Goal: Information Seeking & Learning: Learn about a topic

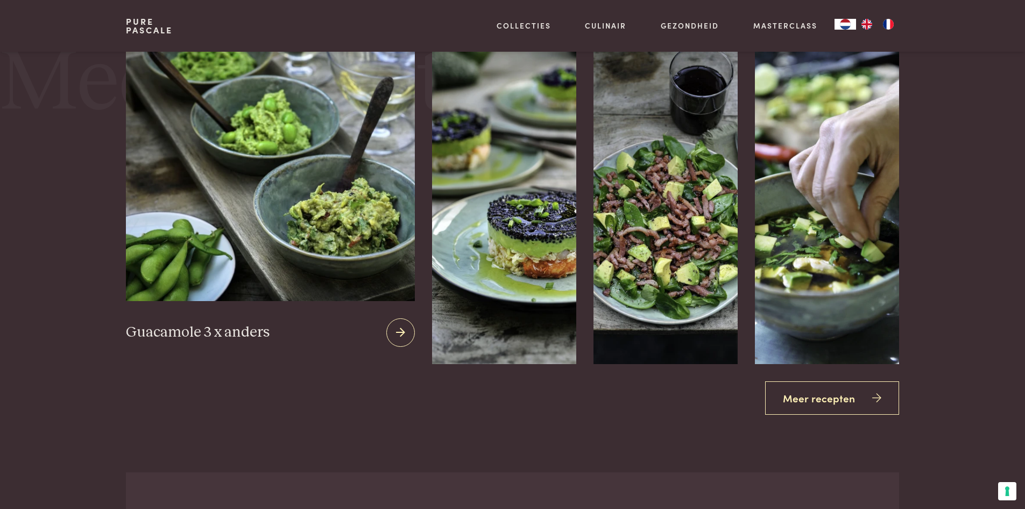
scroll to position [1399, 0]
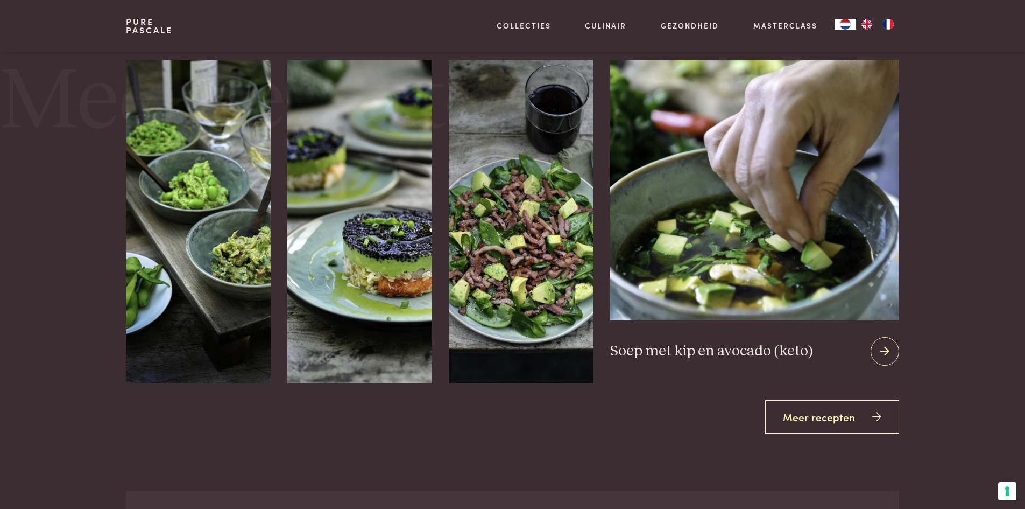
click at [885, 349] on icon at bounding box center [884, 351] width 9 height 16
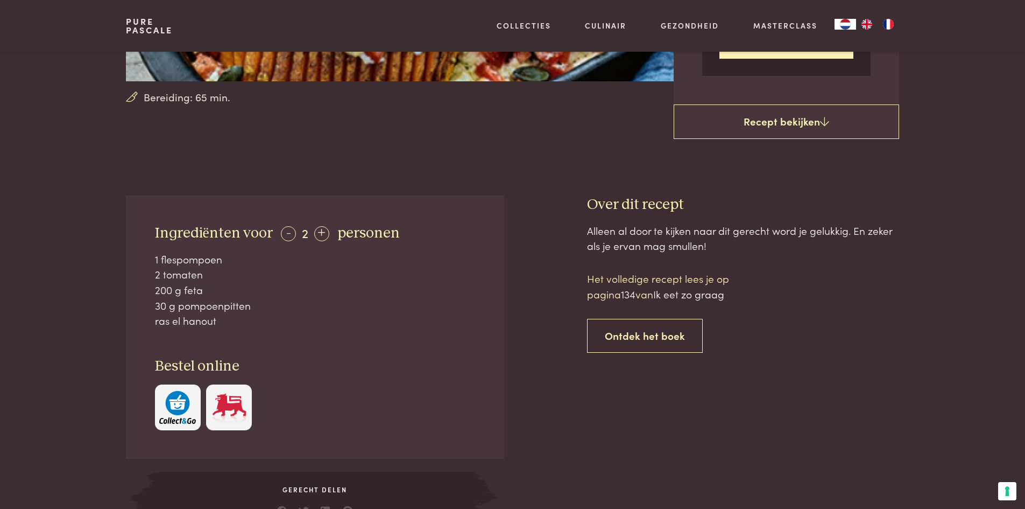
scroll to position [108, 0]
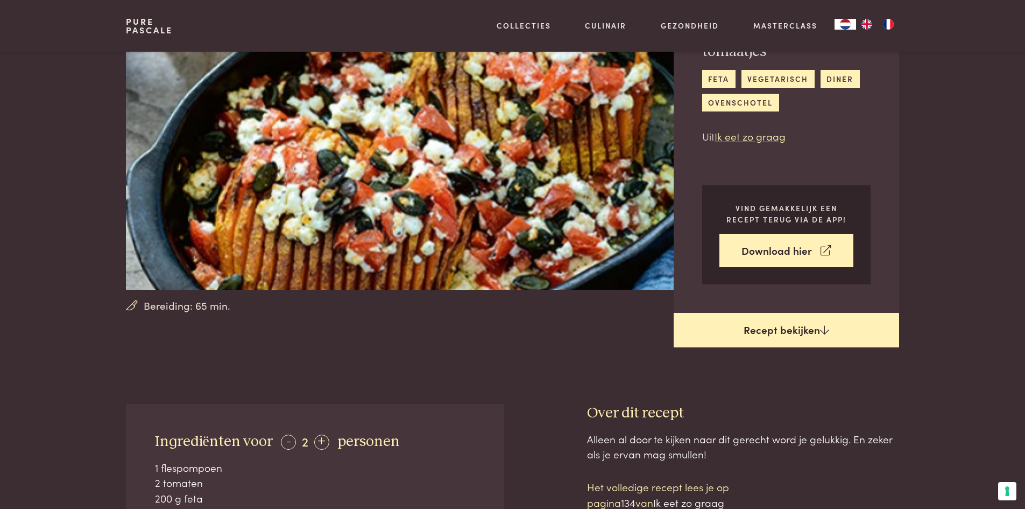
click at [797, 330] on link "Recept bekijken" at bounding box center [786, 330] width 225 height 34
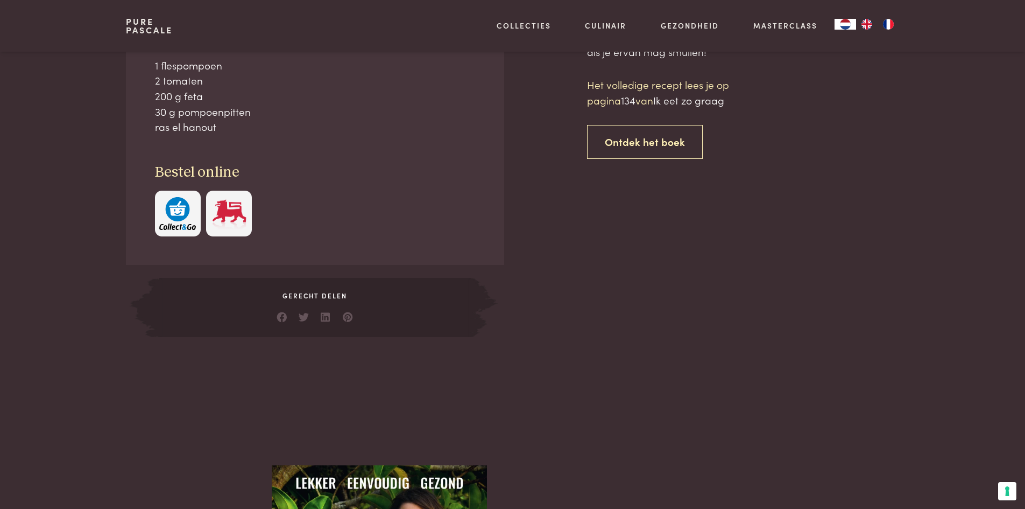
scroll to position [511, 0]
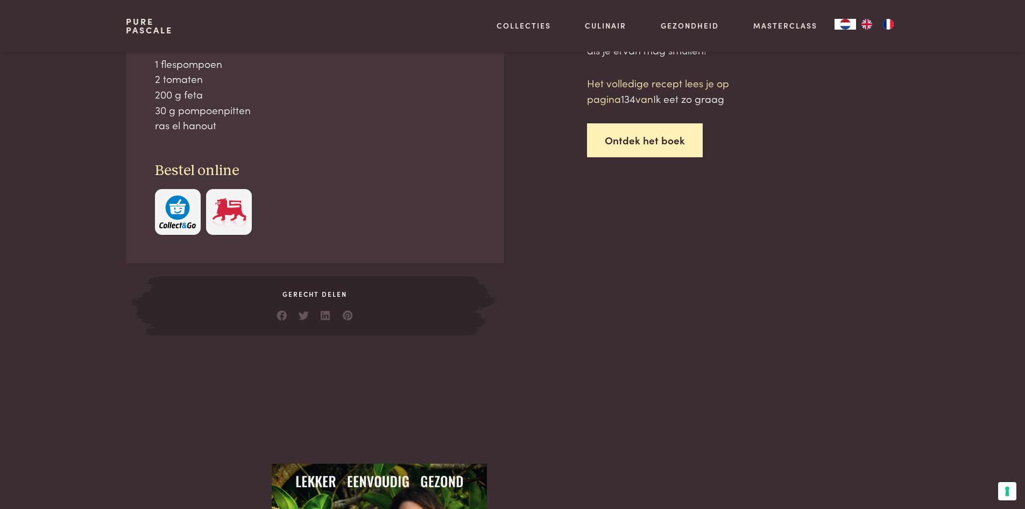
click at [644, 143] on link "Ontdek het boek" at bounding box center [645, 140] width 116 height 34
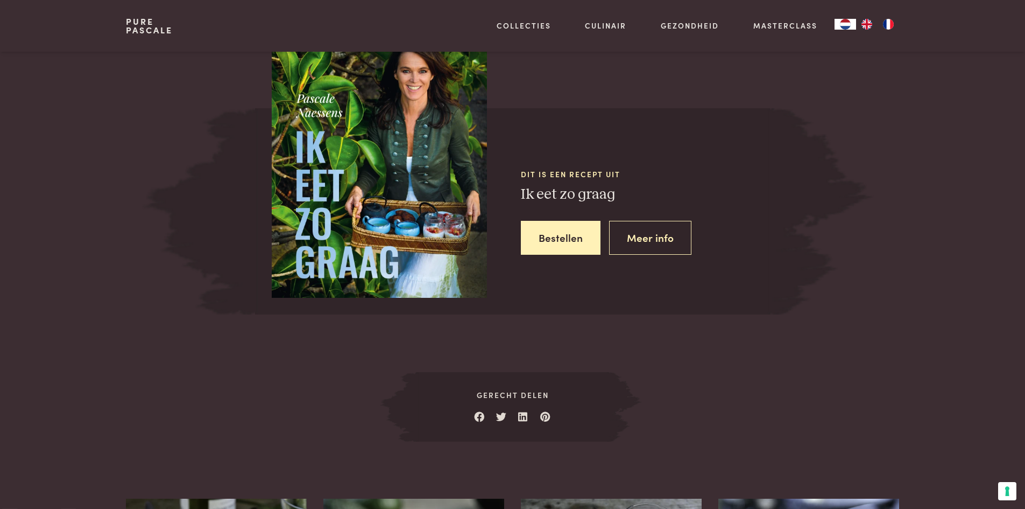
scroll to position [961, 0]
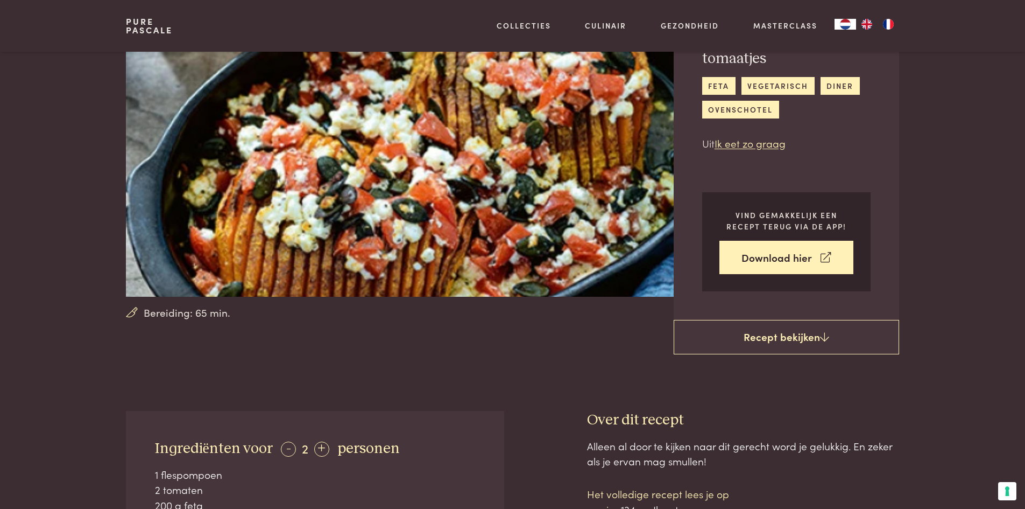
scroll to position [81, 0]
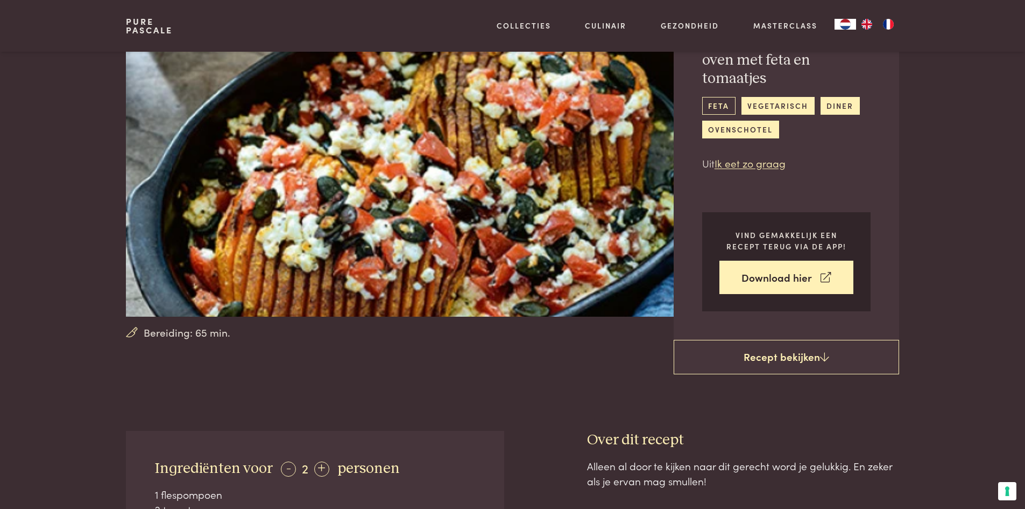
click at [710, 105] on link "feta" at bounding box center [718, 106] width 33 height 18
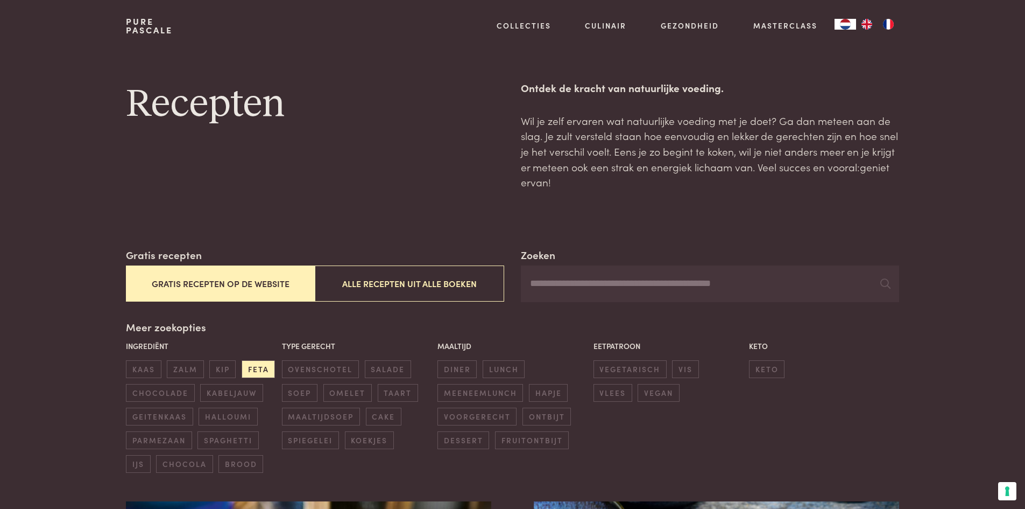
click at [228, 286] on button "Gratis recepten op de website" at bounding box center [220, 283] width 189 height 36
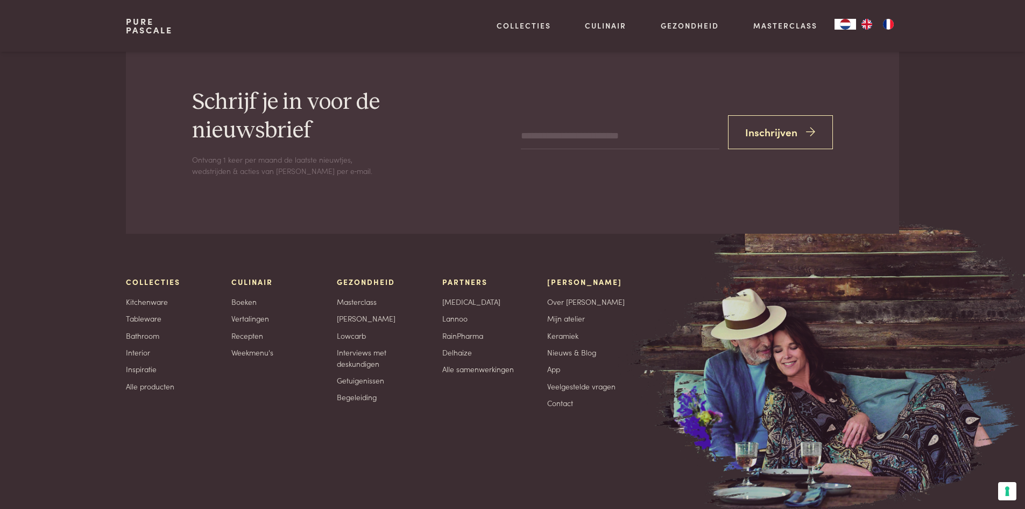
scroll to position [167, 0]
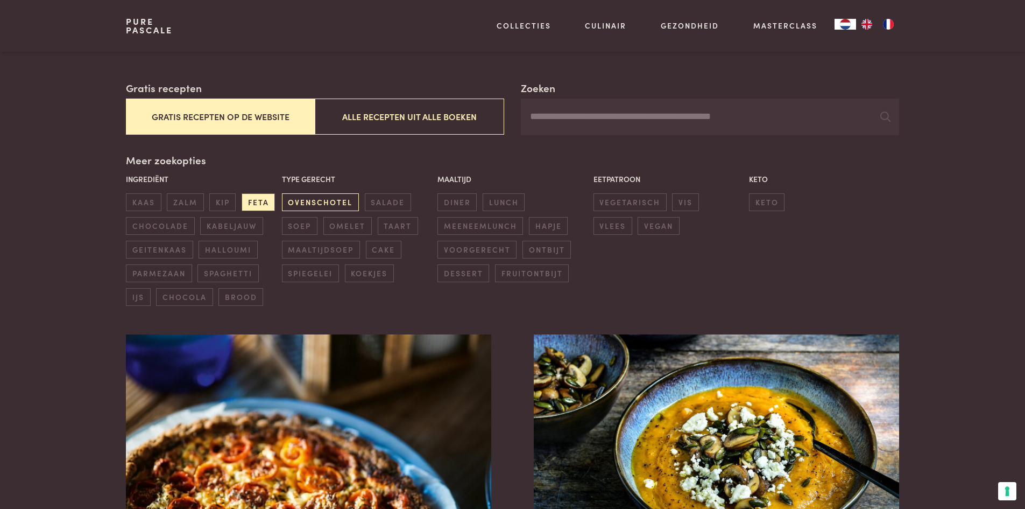
click at [345, 201] on span "ovenschotel" at bounding box center [320, 202] width 77 height 18
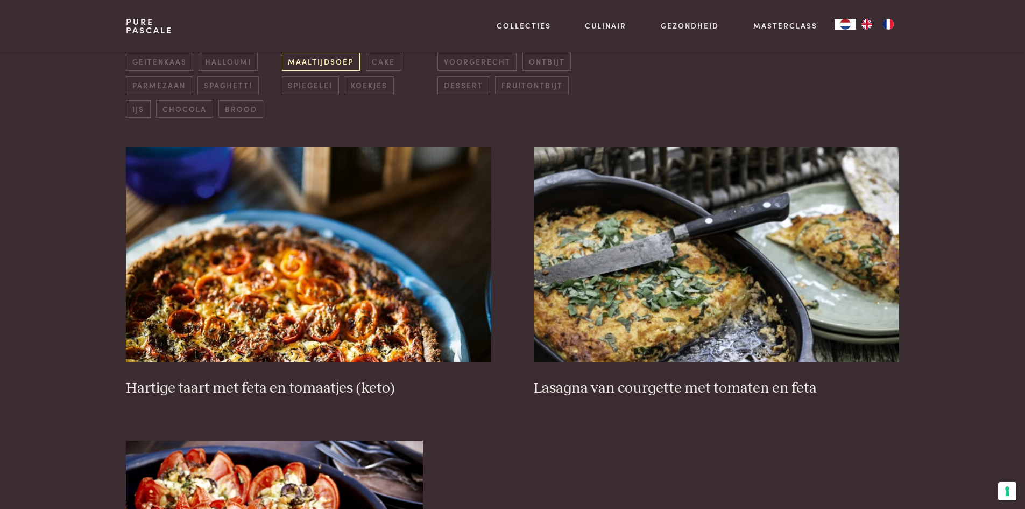
scroll to position [86, 0]
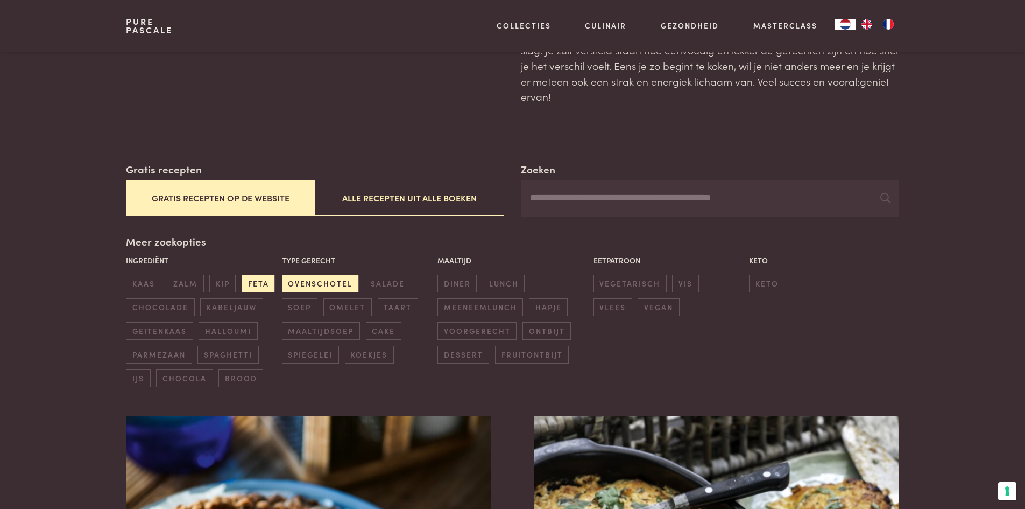
click at [307, 273] on div "Type gerecht ovenschotel salade soep omelet taart maaltijdsoep cake spiegelei k…" at bounding box center [357, 309] width 156 height 115
click at [312, 278] on span "ovenschotel" at bounding box center [320, 283] width 77 height 18
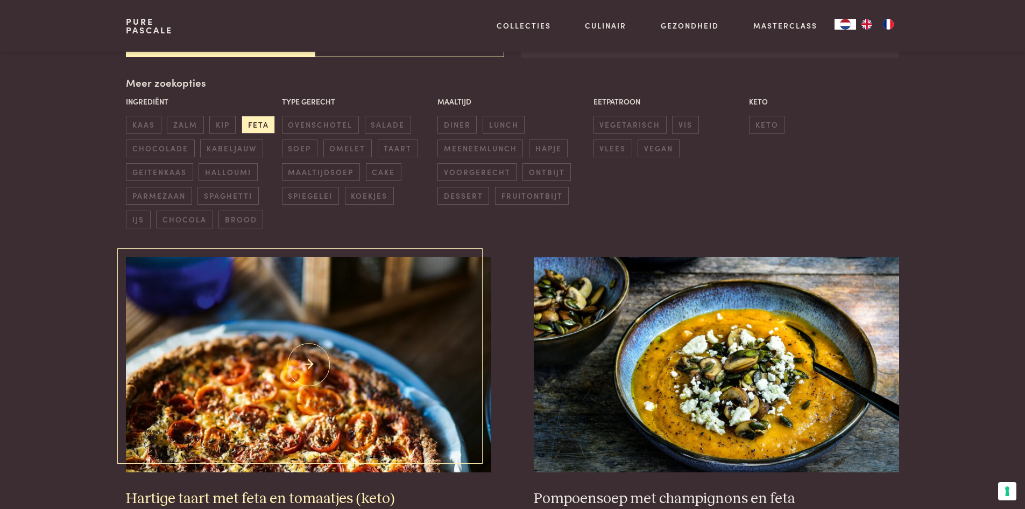
scroll to position [247, 0]
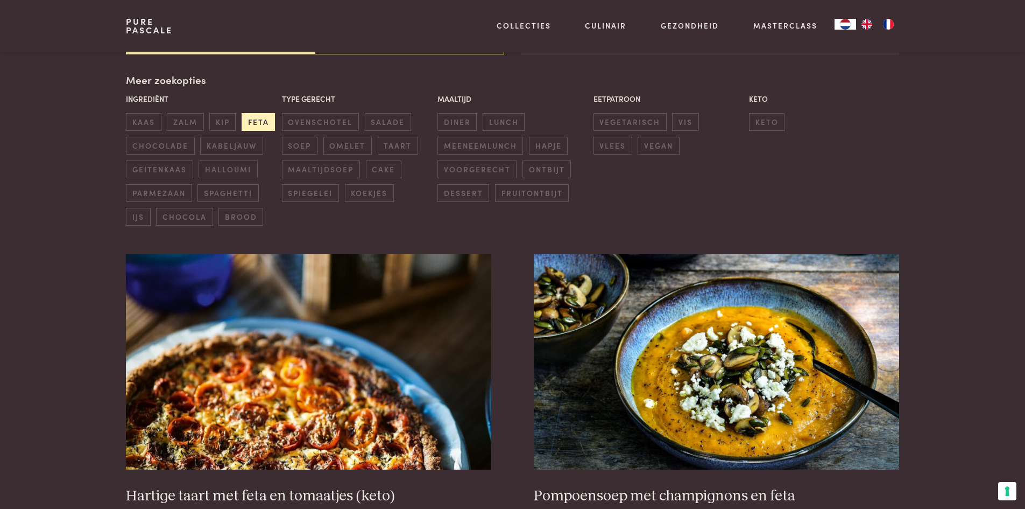
click at [251, 118] on span "feta" at bounding box center [258, 122] width 33 height 18
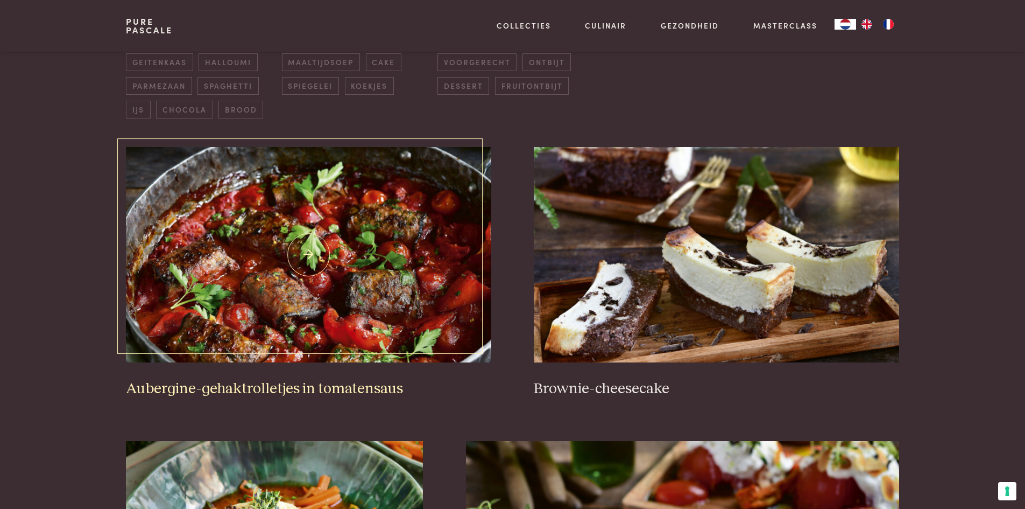
scroll to position [355, 0]
click at [345, 310] on img at bounding box center [308, 253] width 365 height 215
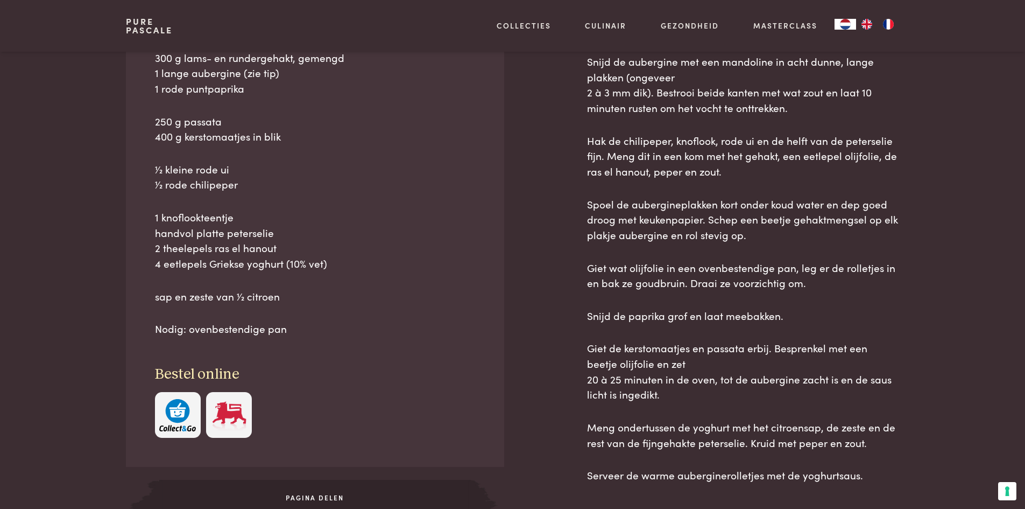
scroll to position [538, 0]
